Goal: Check status: Check status

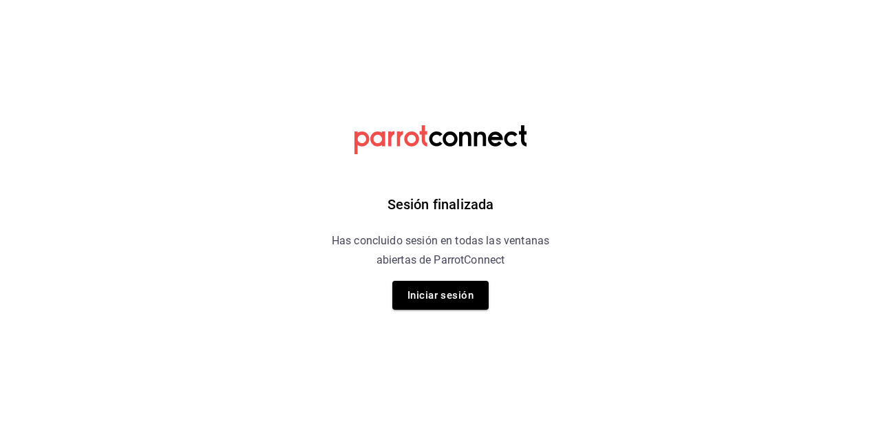
click at [424, 300] on button "Iniciar sesión" at bounding box center [440, 295] width 96 height 29
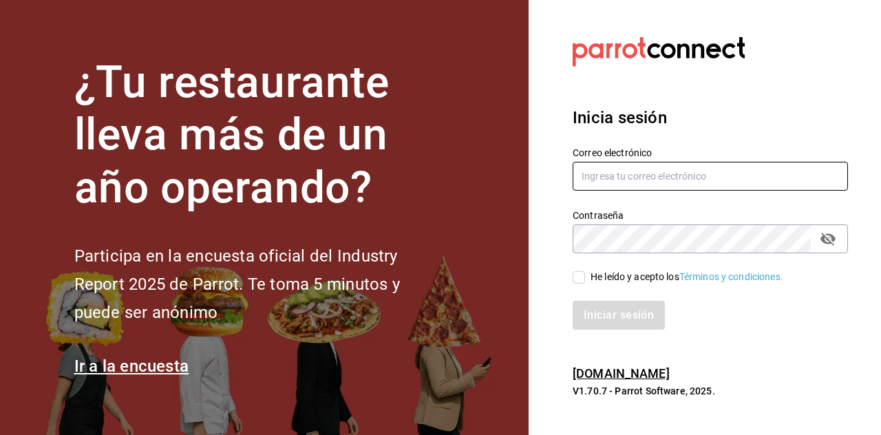
click at [617, 191] on input "text" at bounding box center [709, 176] width 275 height 29
type input "Dddmaciel@gmail.com"
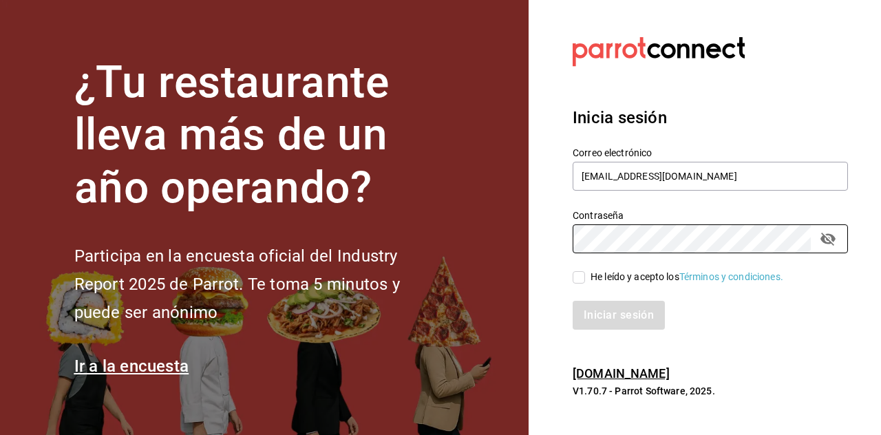
click at [579, 283] on input "He leído y acepto los Términos y condiciones." at bounding box center [578, 277] width 12 height 12
checkbox input "true"
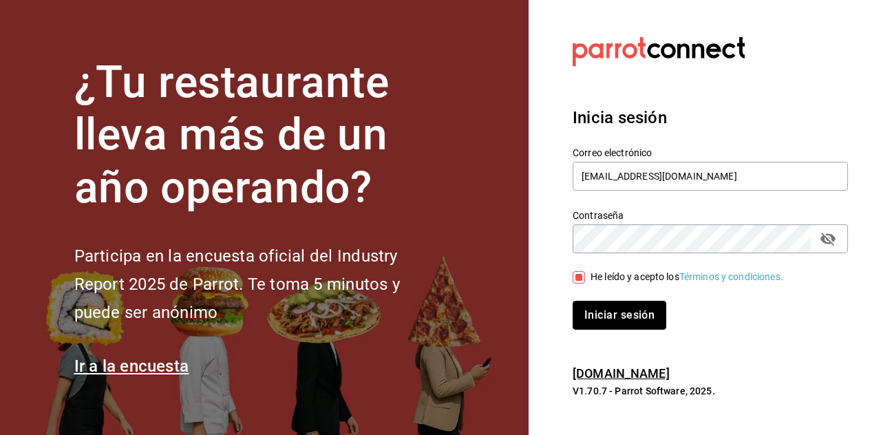
click at [635, 330] on button "Iniciar sesión" at bounding box center [619, 315] width 94 height 29
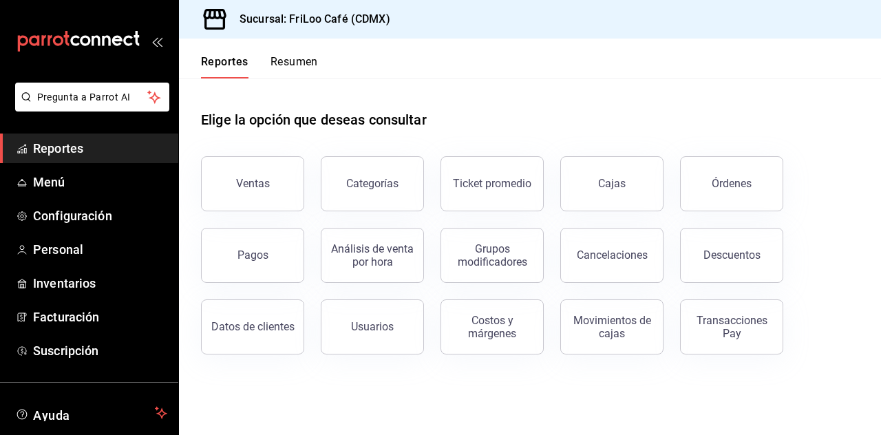
click at [729, 330] on div "Transacciones Pay" at bounding box center [731, 327] width 85 height 26
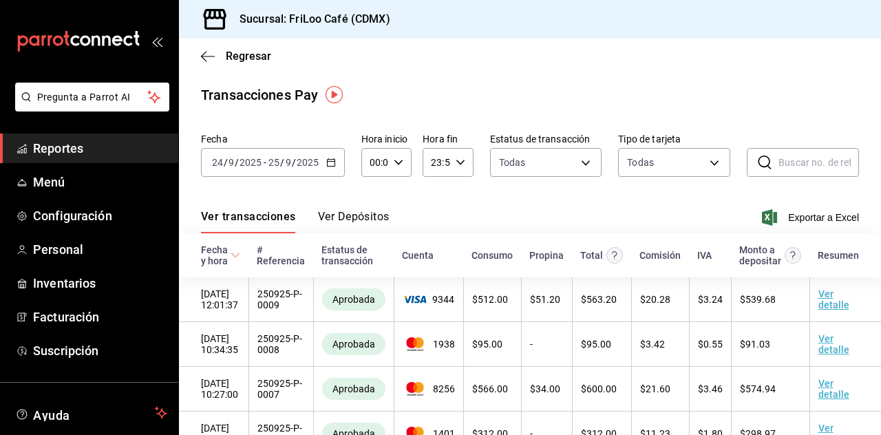
click at [328, 158] on \(Stroke\) "button" at bounding box center [328, 158] width 1 height 1
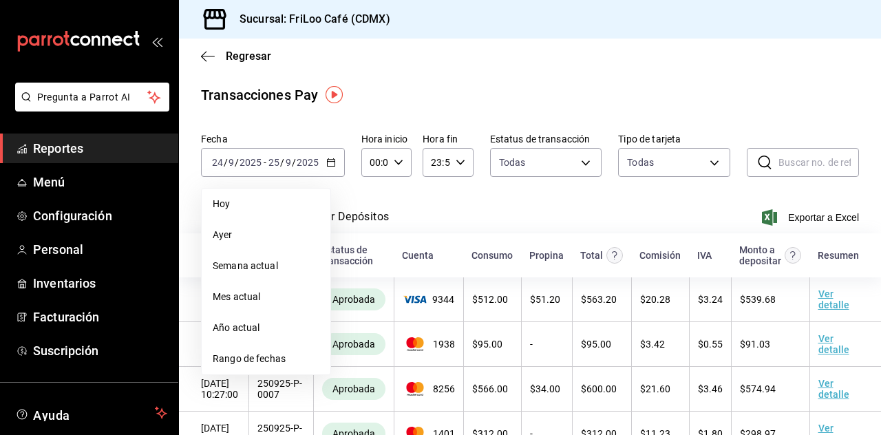
click at [259, 219] on li "Ayer" at bounding box center [266, 234] width 129 height 31
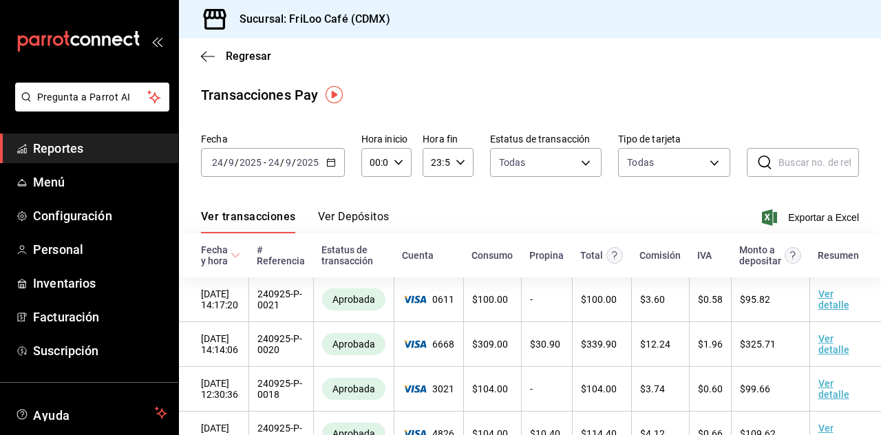
click at [324, 175] on div "[DATE] [DATE] - [DATE] [DATE]" at bounding box center [273, 162] width 144 height 29
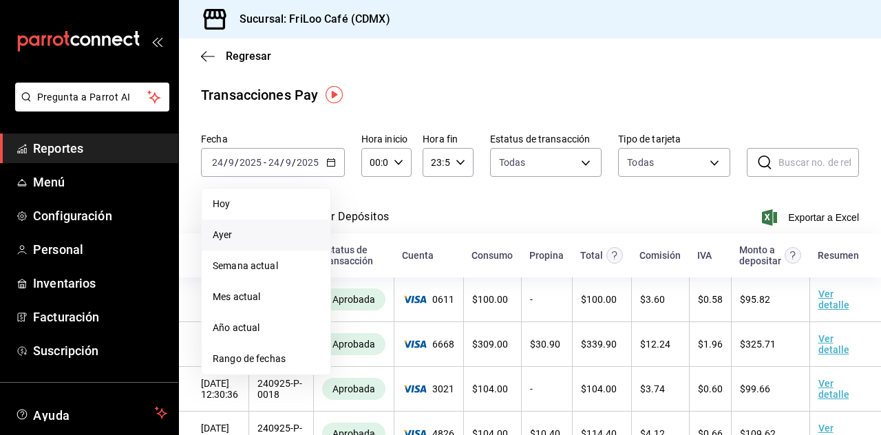
click at [234, 207] on span "Hoy" at bounding box center [266, 204] width 107 height 14
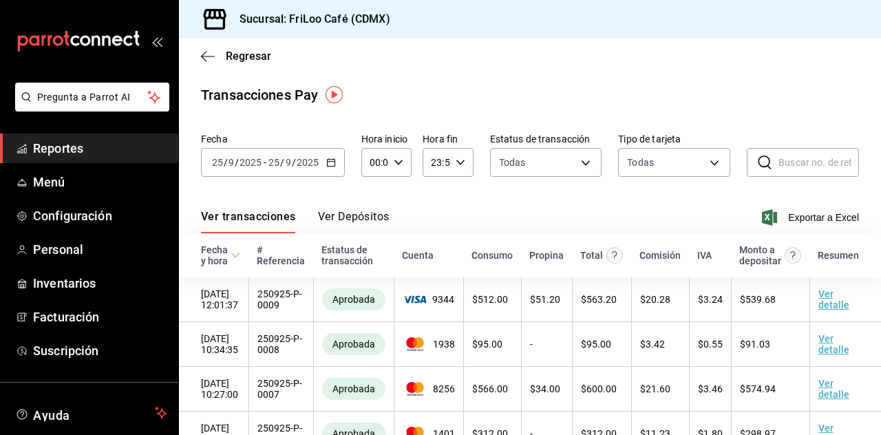
click at [204, 56] on icon "button" at bounding box center [208, 56] width 14 height 12
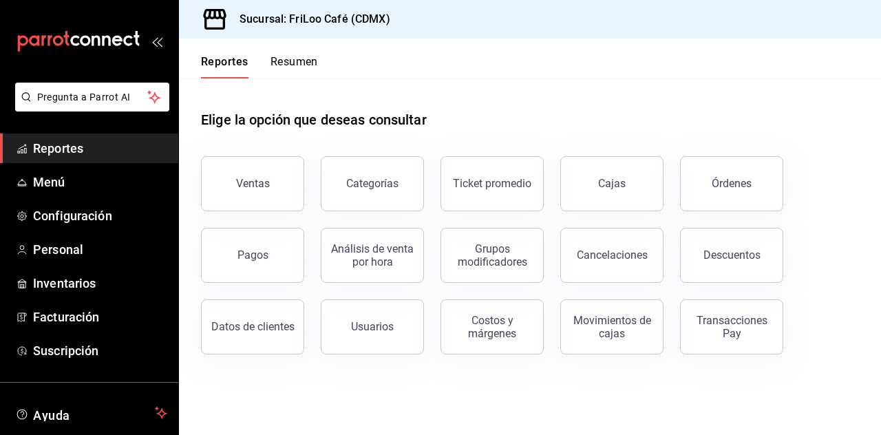
click at [585, 182] on link "Cajas" at bounding box center [611, 183] width 103 height 55
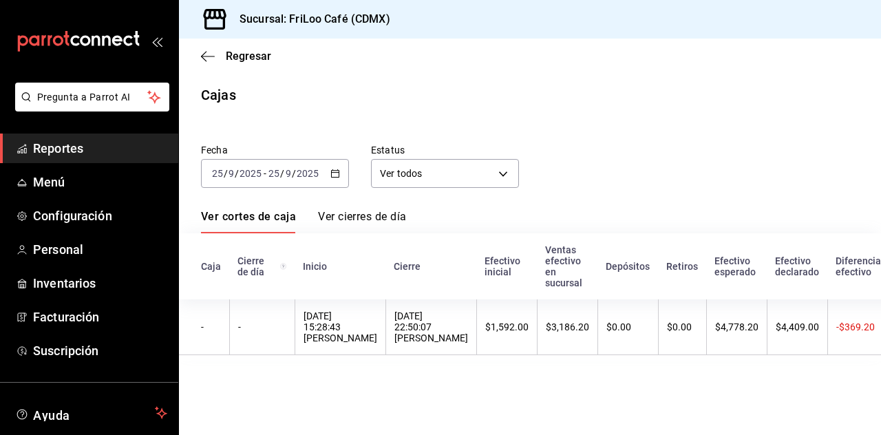
click at [370, 222] on link "Ver cierres de día" at bounding box center [362, 221] width 88 height 23
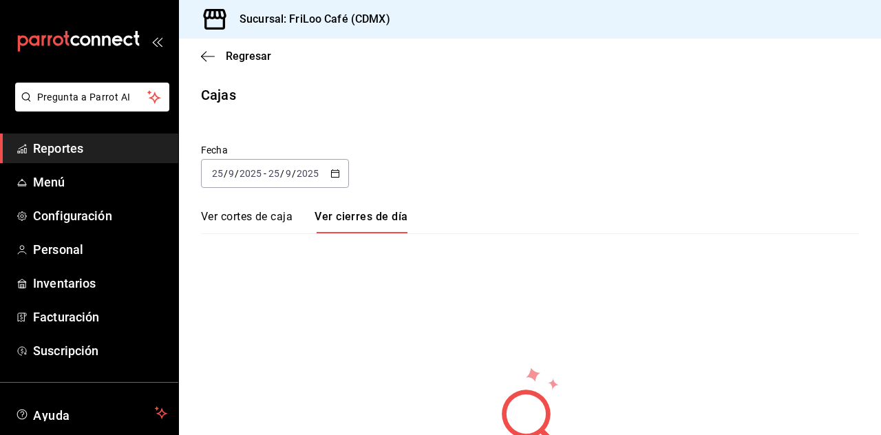
click at [270, 229] on link "Ver cortes de caja" at bounding box center [247, 221] width 92 height 23
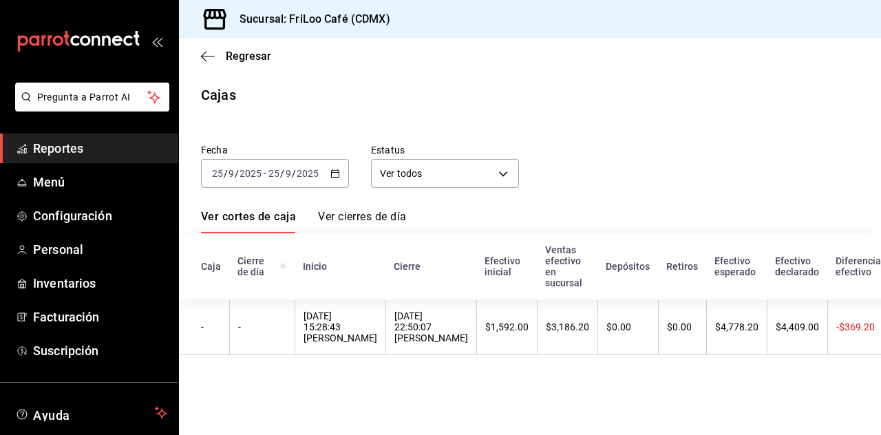
click at [202, 59] on icon "button" at bounding box center [208, 56] width 14 height 12
